Goal: Find specific page/section: Find specific page/section

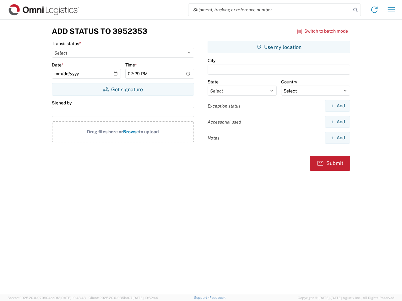
click at [269, 10] on input "search" at bounding box center [269, 10] width 163 height 12
click at [355, 10] on icon at bounding box center [355, 10] width 9 height 9
click at [374, 10] on icon at bounding box center [374, 10] width 10 height 10
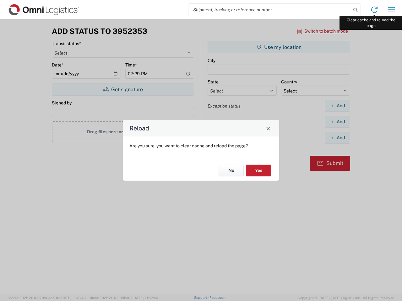
click at [391, 10] on div "Reload Are you sure, you want to clear cache and reload the page? No Yes" at bounding box center [201, 150] width 402 height 301
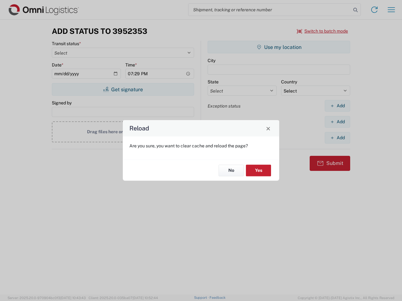
click at [322, 31] on div "Reload Are you sure, you want to clear cache and reload the page? No Yes" at bounding box center [201, 150] width 402 height 301
click at [123, 89] on div "Reload Are you sure, you want to clear cache and reload the page? No Yes" at bounding box center [201, 150] width 402 height 301
click at [279, 47] on div "Reload Are you sure, you want to clear cache and reload the page? No Yes" at bounding box center [201, 150] width 402 height 301
click at [337, 106] on div "Reload Are you sure, you want to clear cache and reload the page? No Yes" at bounding box center [201, 150] width 402 height 301
click at [337, 122] on div "Reload Are you sure, you want to clear cache and reload the page? No Yes" at bounding box center [201, 150] width 402 height 301
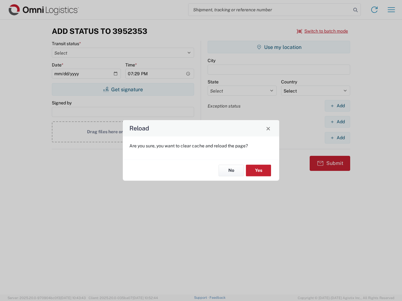
click at [337, 138] on div "Reload Are you sure, you want to clear cache and reload the page? No Yes" at bounding box center [201, 150] width 402 height 301
